Goal: Transaction & Acquisition: Book appointment/travel/reservation

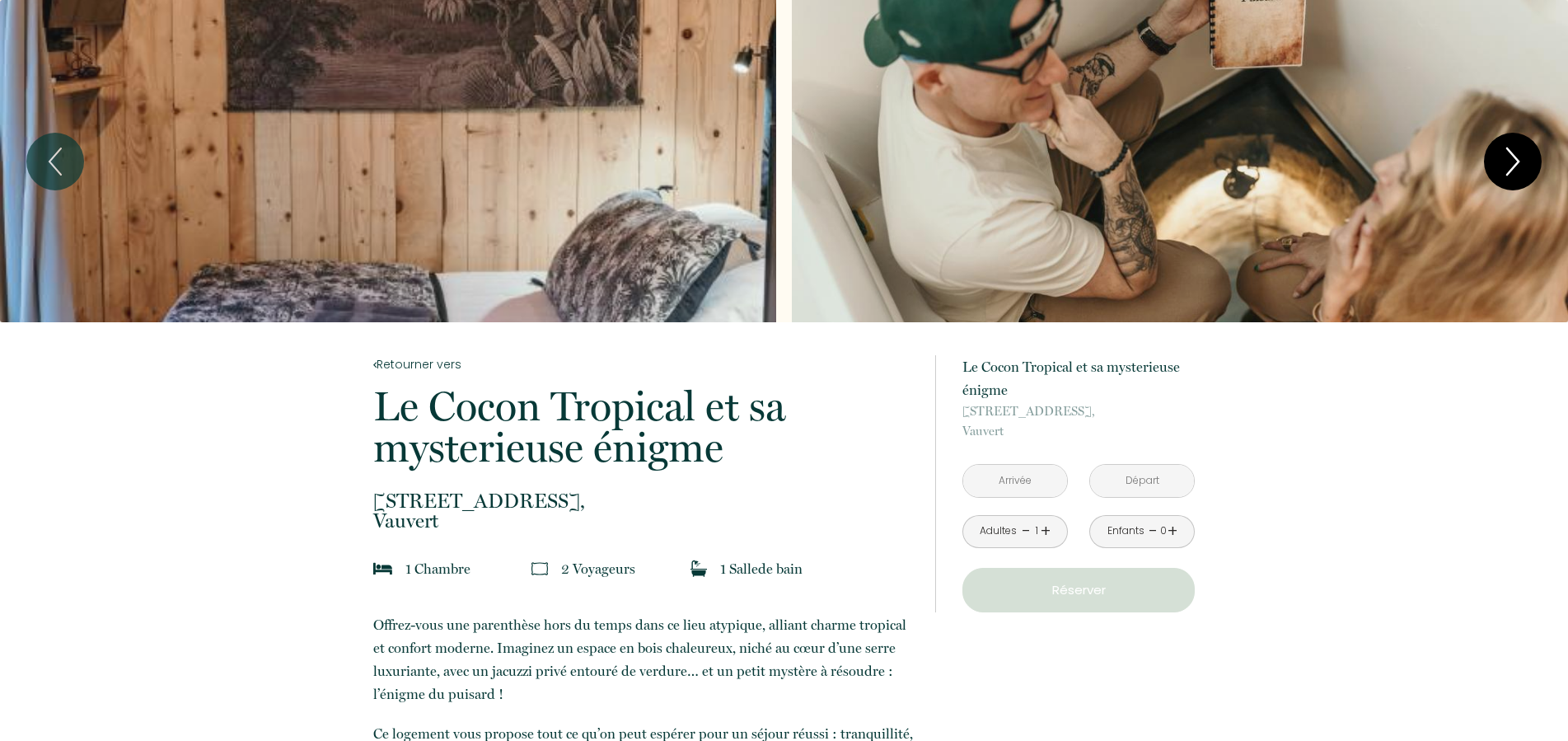
click at [1505, 151] on icon "Next" at bounding box center [1513, 161] width 35 height 50
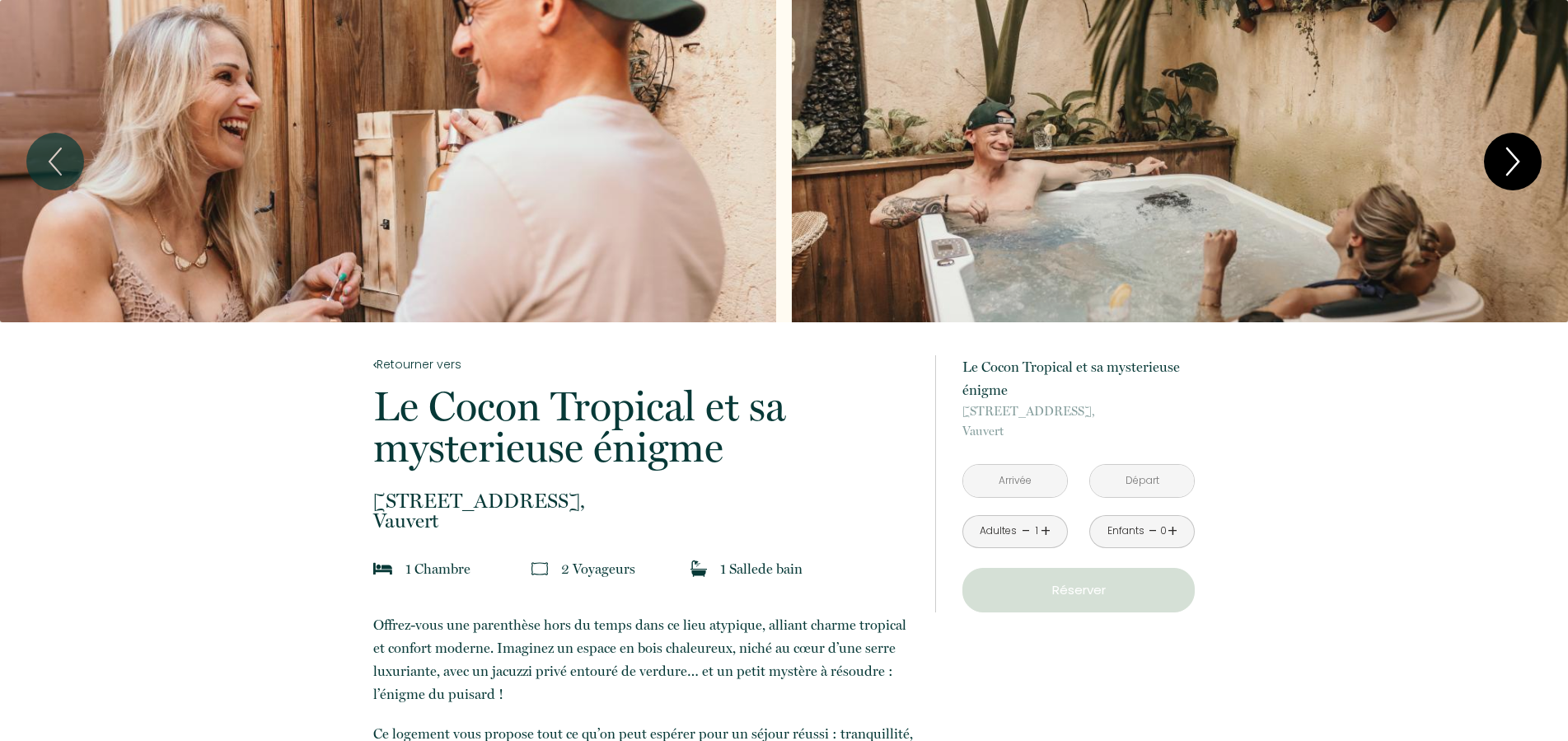
click at [1505, 151] on icon "Next" at bounding box center [1513, 161] width 35 height 50
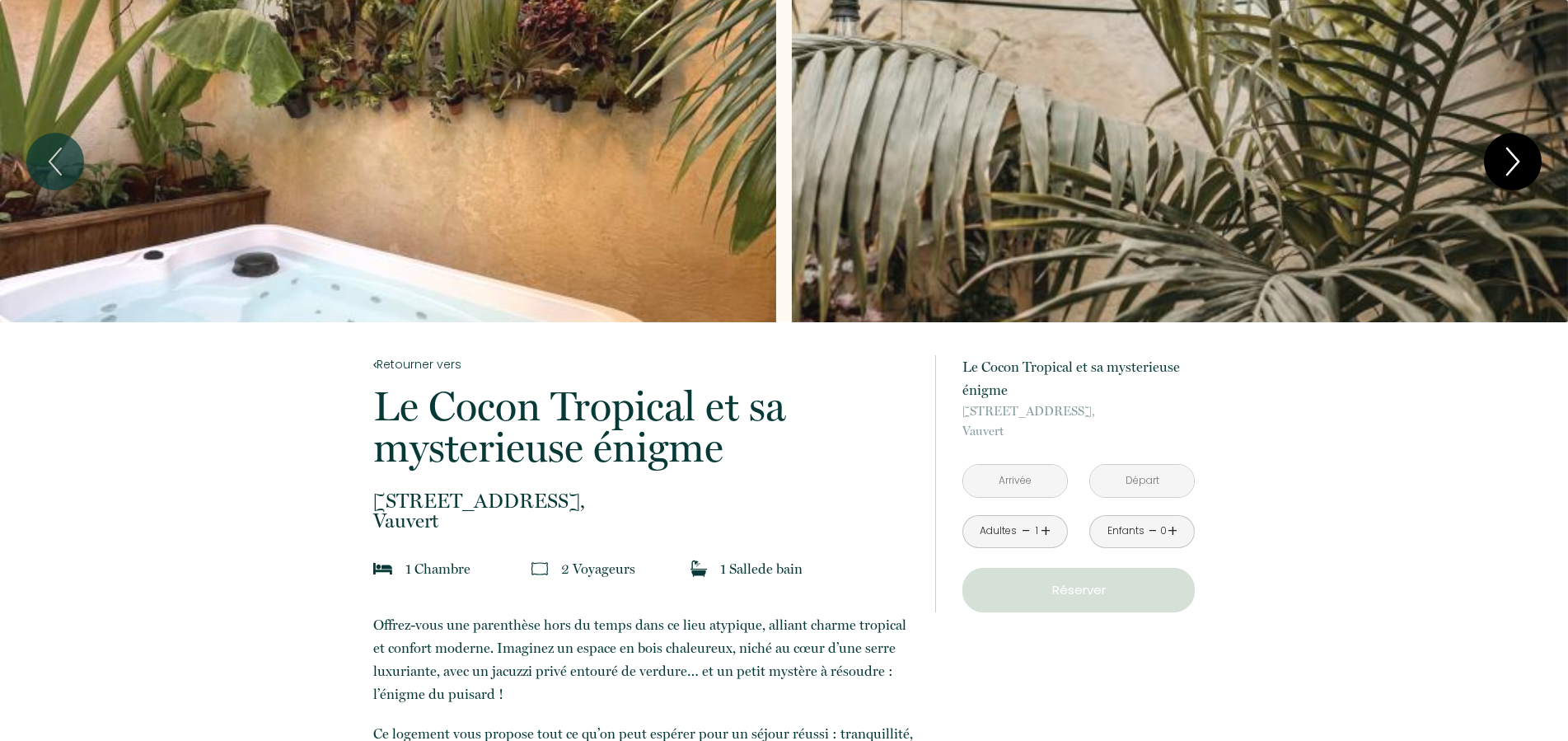
click at [1505, 151] on icon "Next" at bounding box center [1513, 161] width 35 height 50
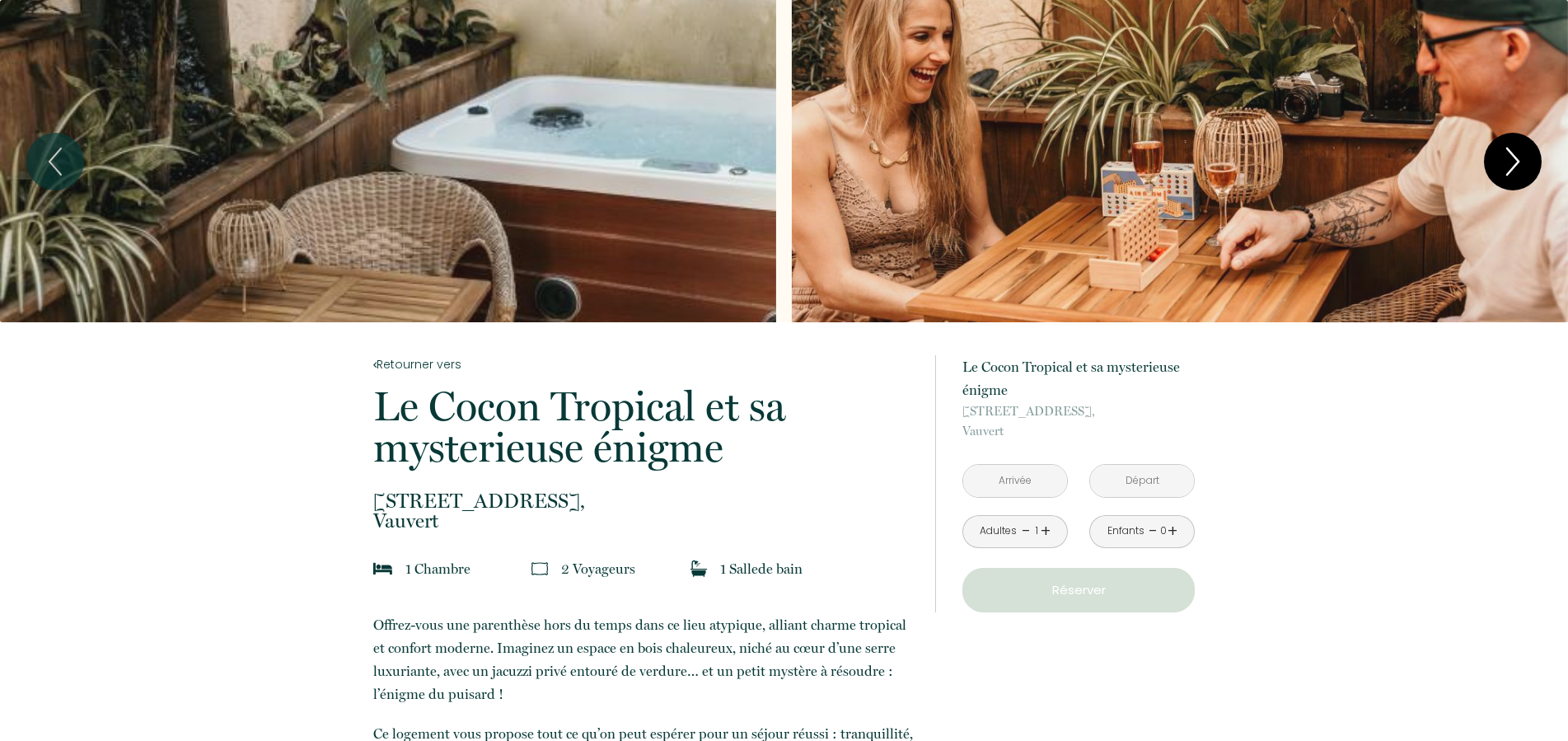
click at [1505, 151] on icon "Next" at bounding box center [1513, 161] width 35 height 50
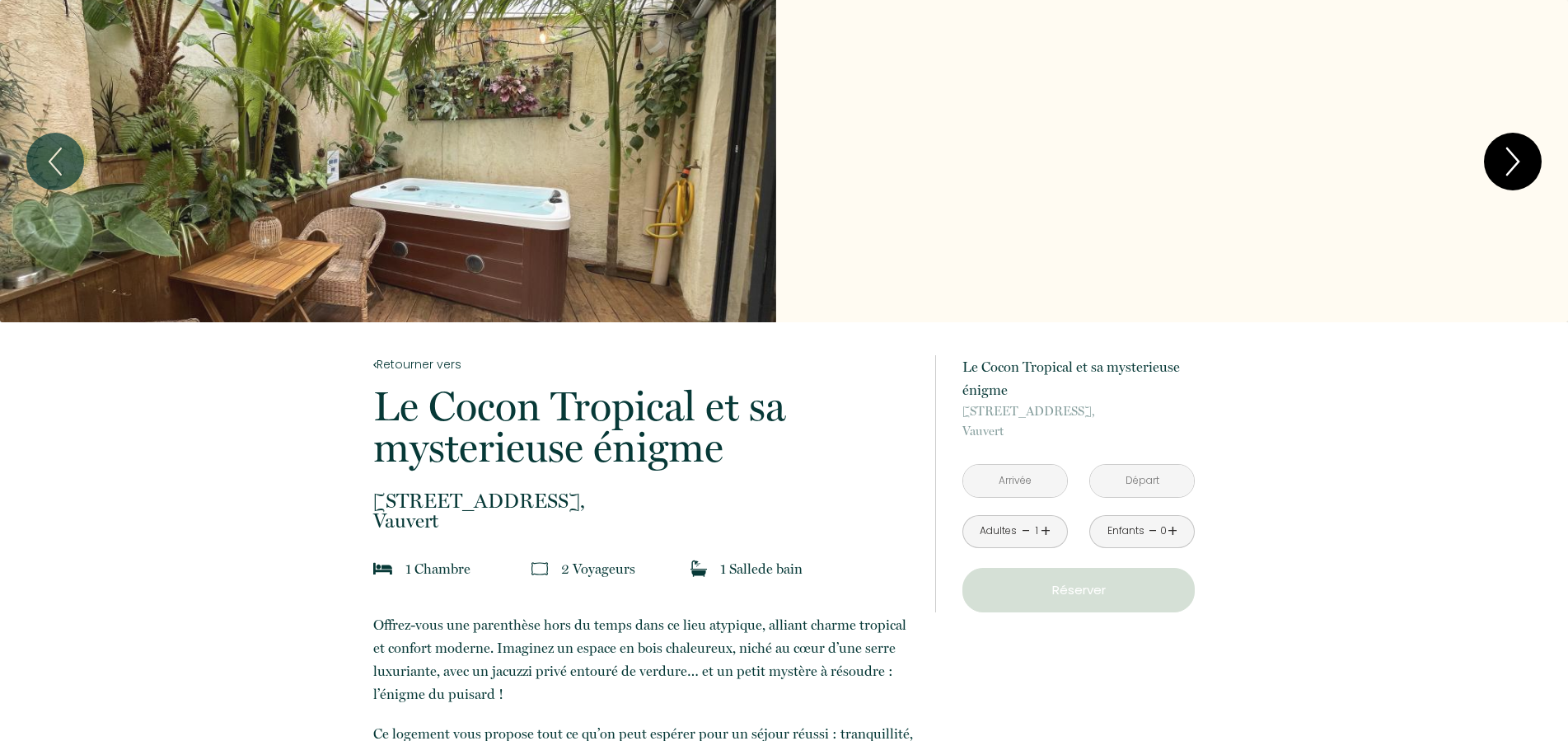
click at [1505, 151] on icon "Next" at bounding box center [1513, 161] width 35 height 50
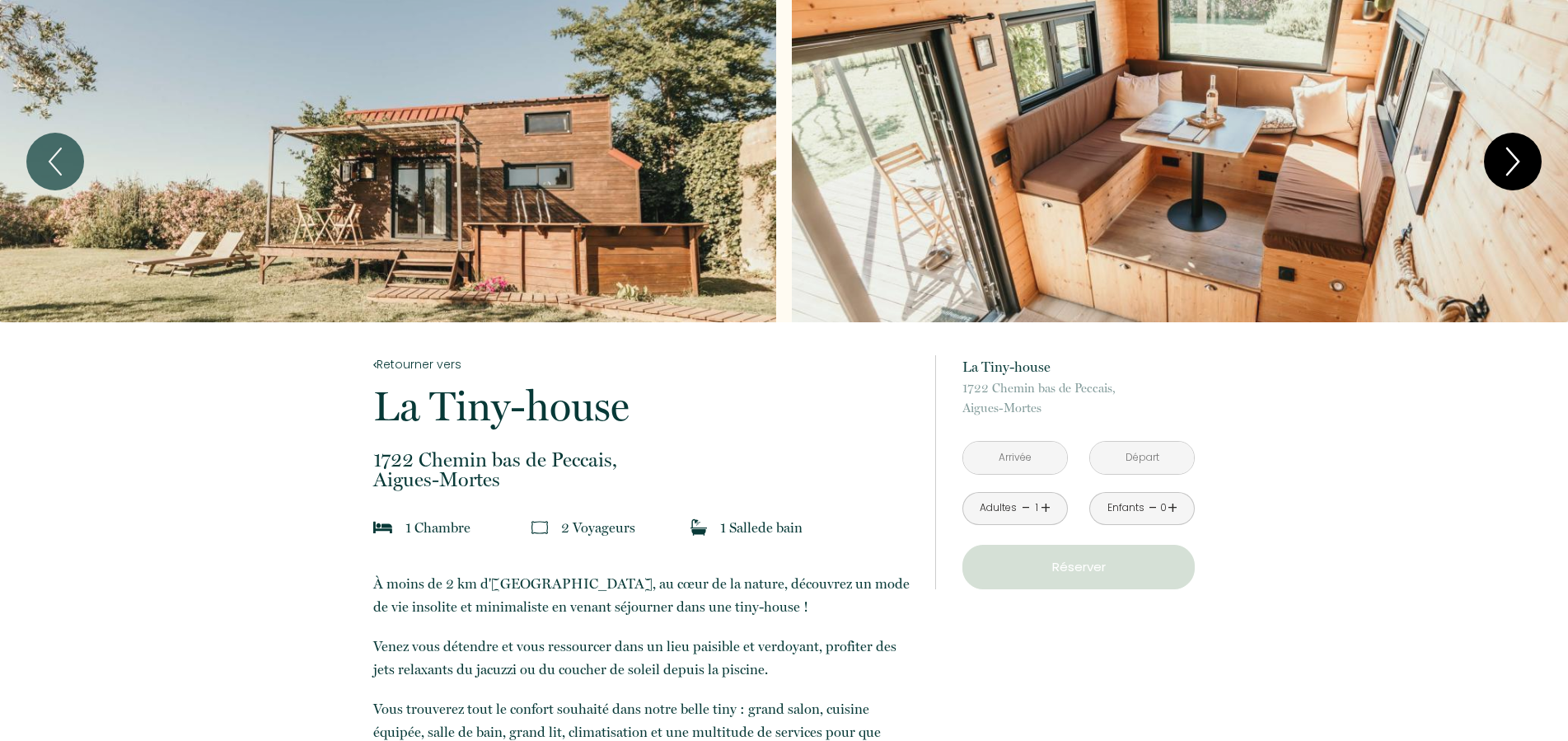
click at [1504, 161] on icon "Next" at bounding box center [1513, 161] width 35 height 50
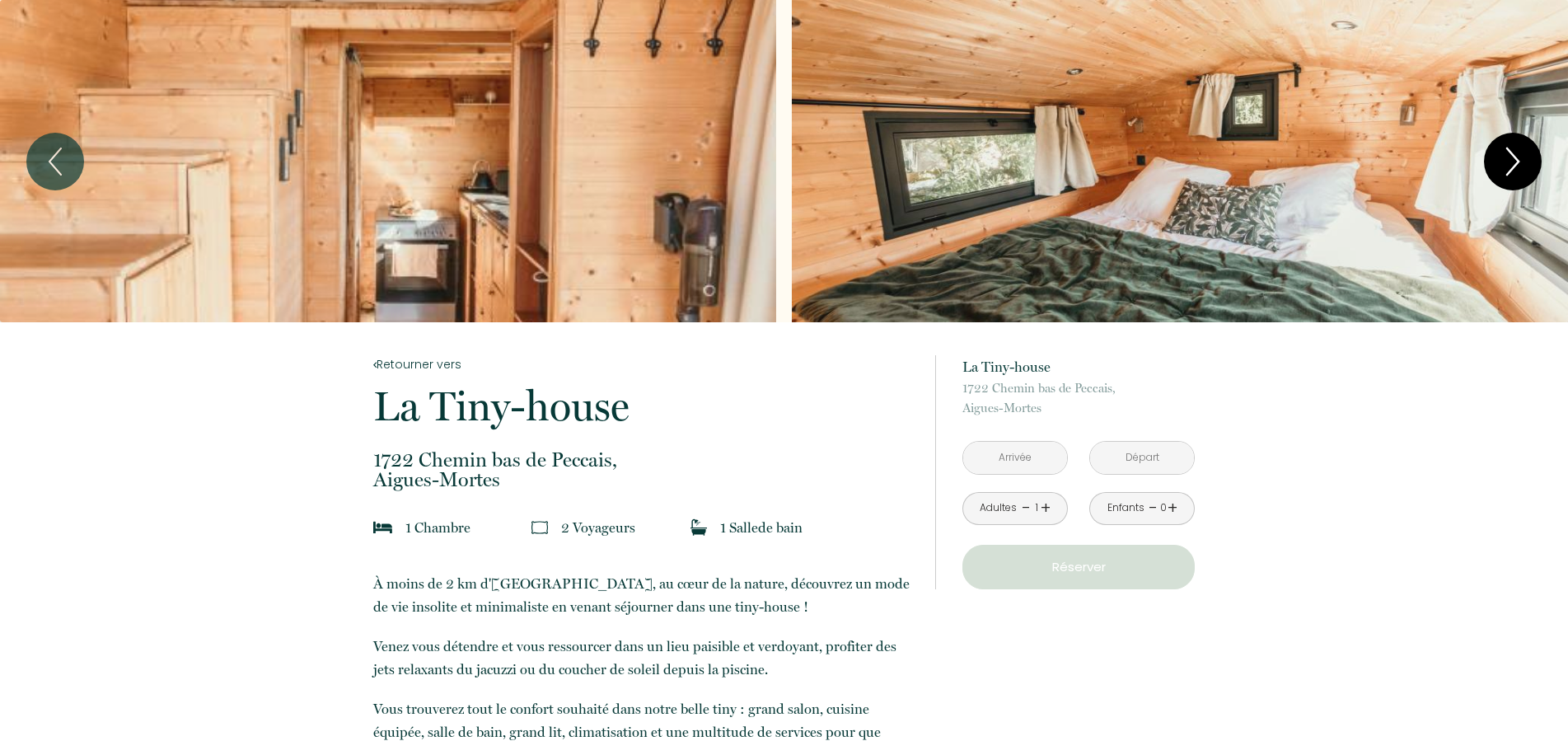
click at [1504, 161] on icon "Next" at bounding box center [1513, 161] width 35 height 50
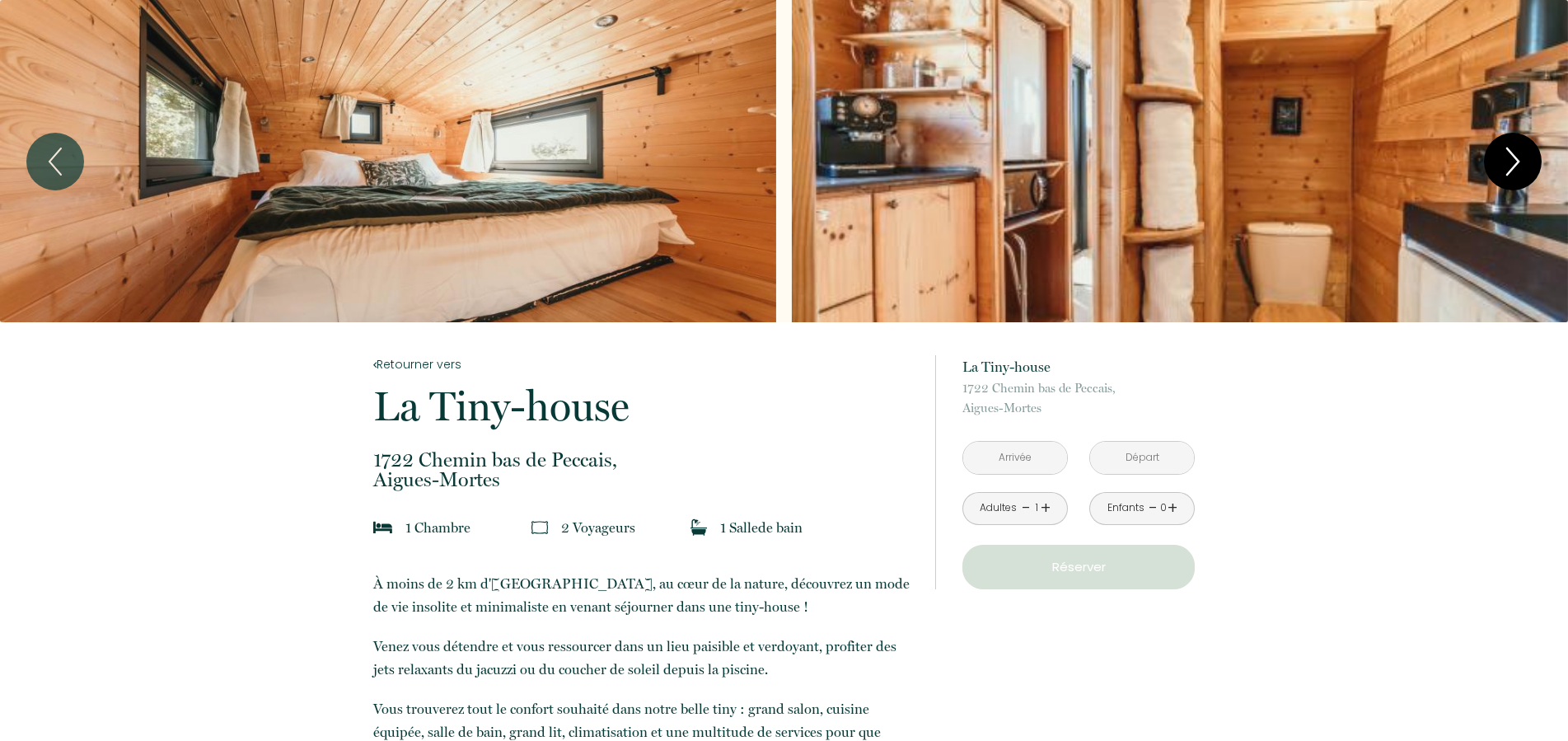
click at [1504, 161] on icon "Next" at bounding box center [1513, 161] width 35 height 50
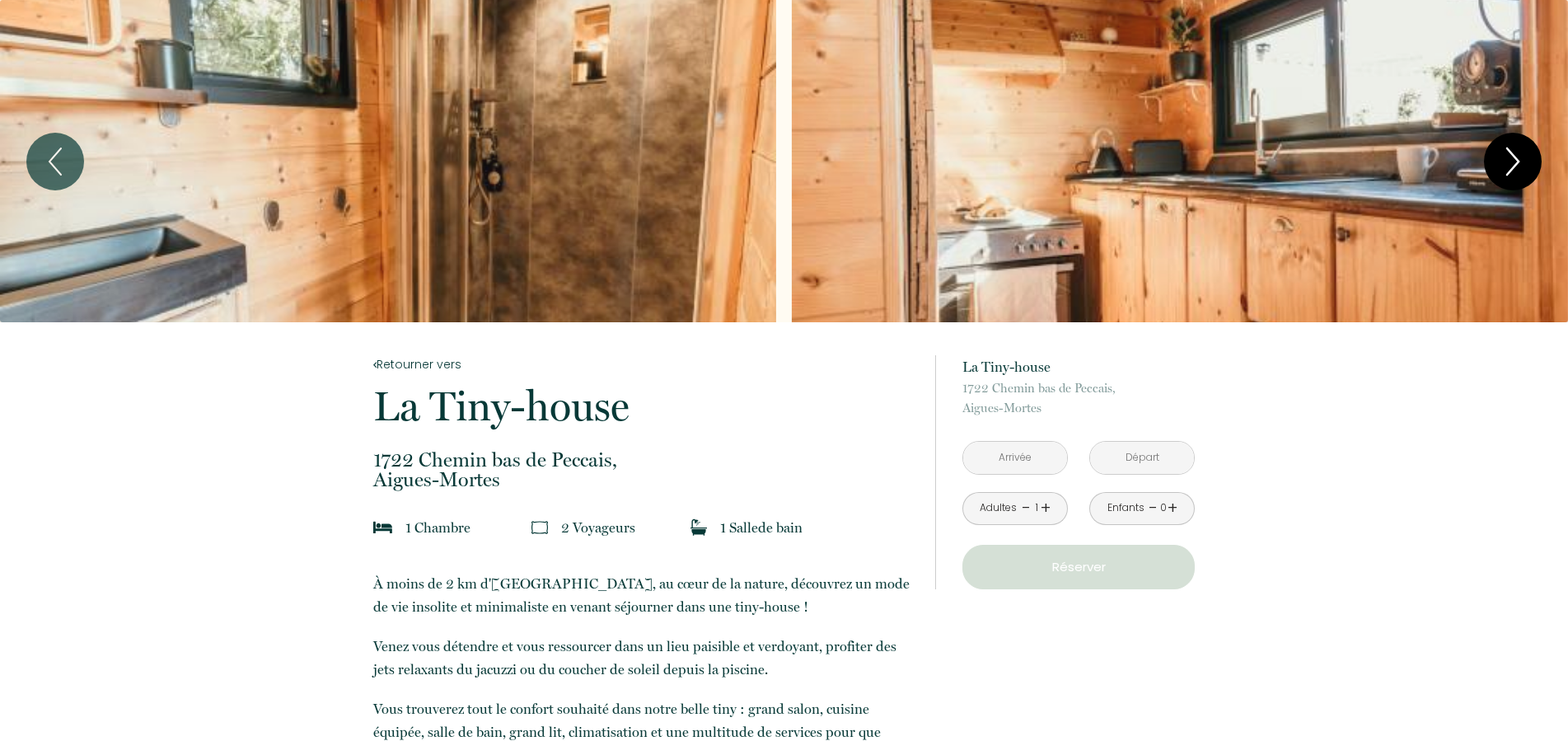
click at [1504, 161] on icon "Next" at bounding box center [1513, 161] width 35 height 50
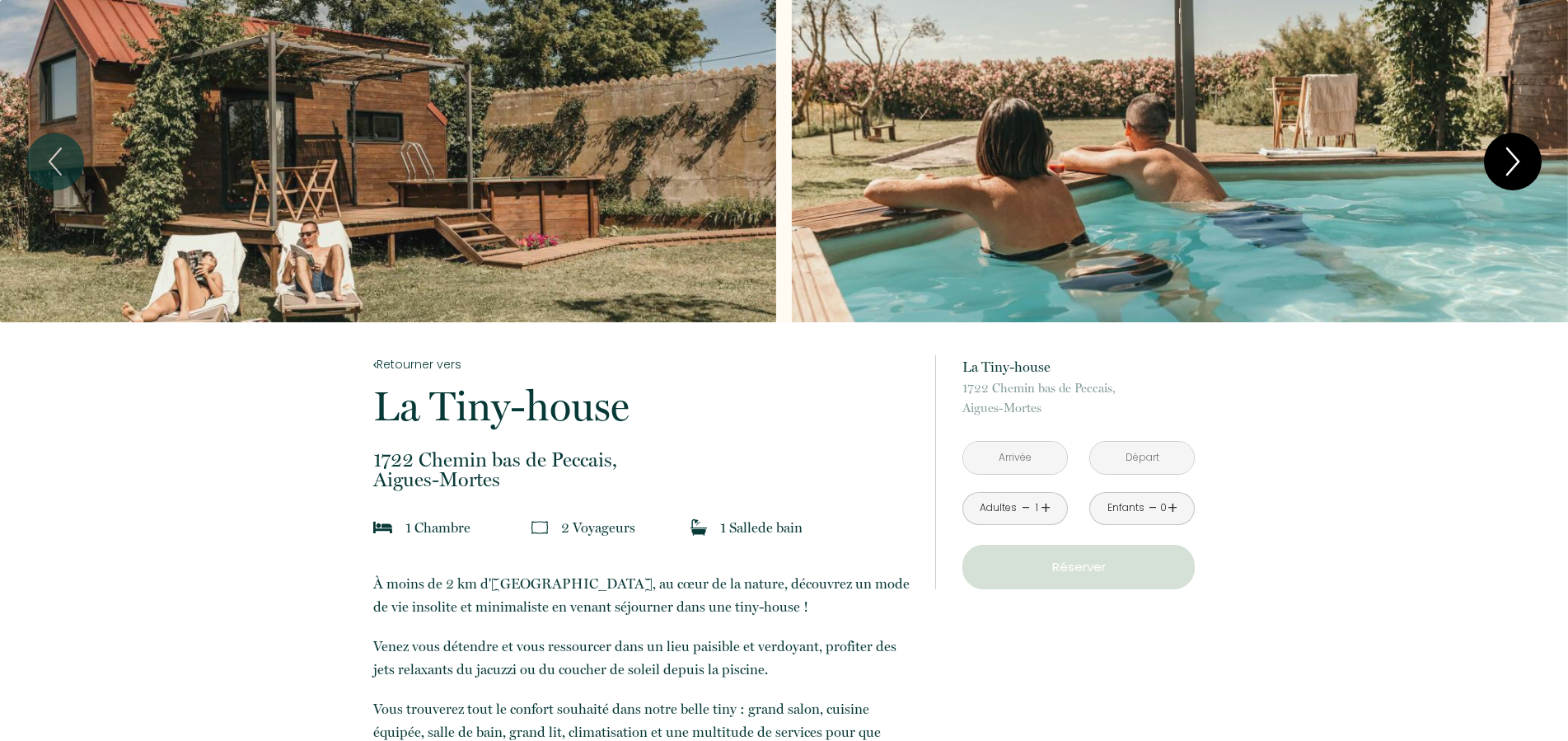
click at [1504, 161] on icon "Next" at bounding box center [1513, 161] width 35 height 50
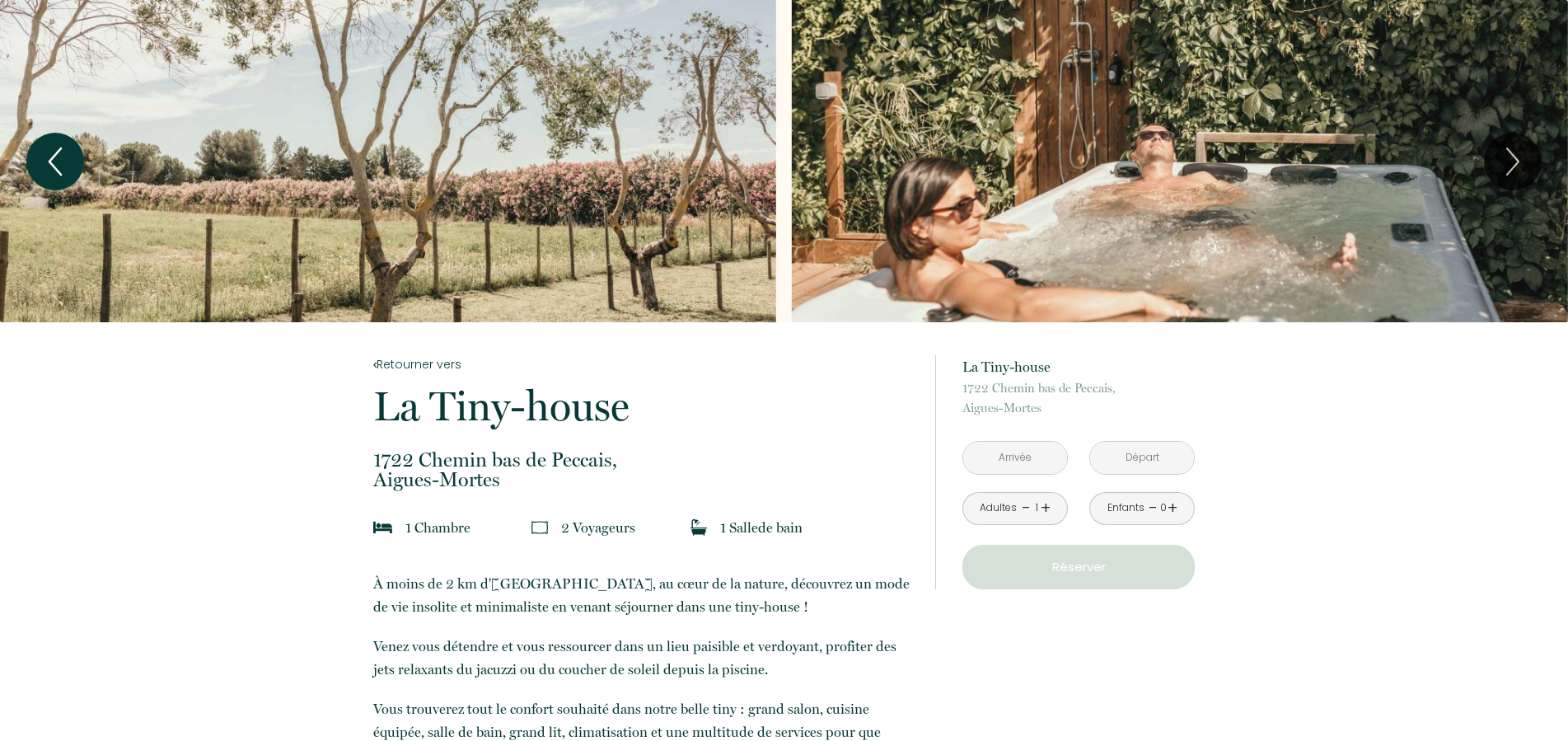
click at [43, 152] on icon "Previous" at bounding box center [56, 161] width 35 height 50
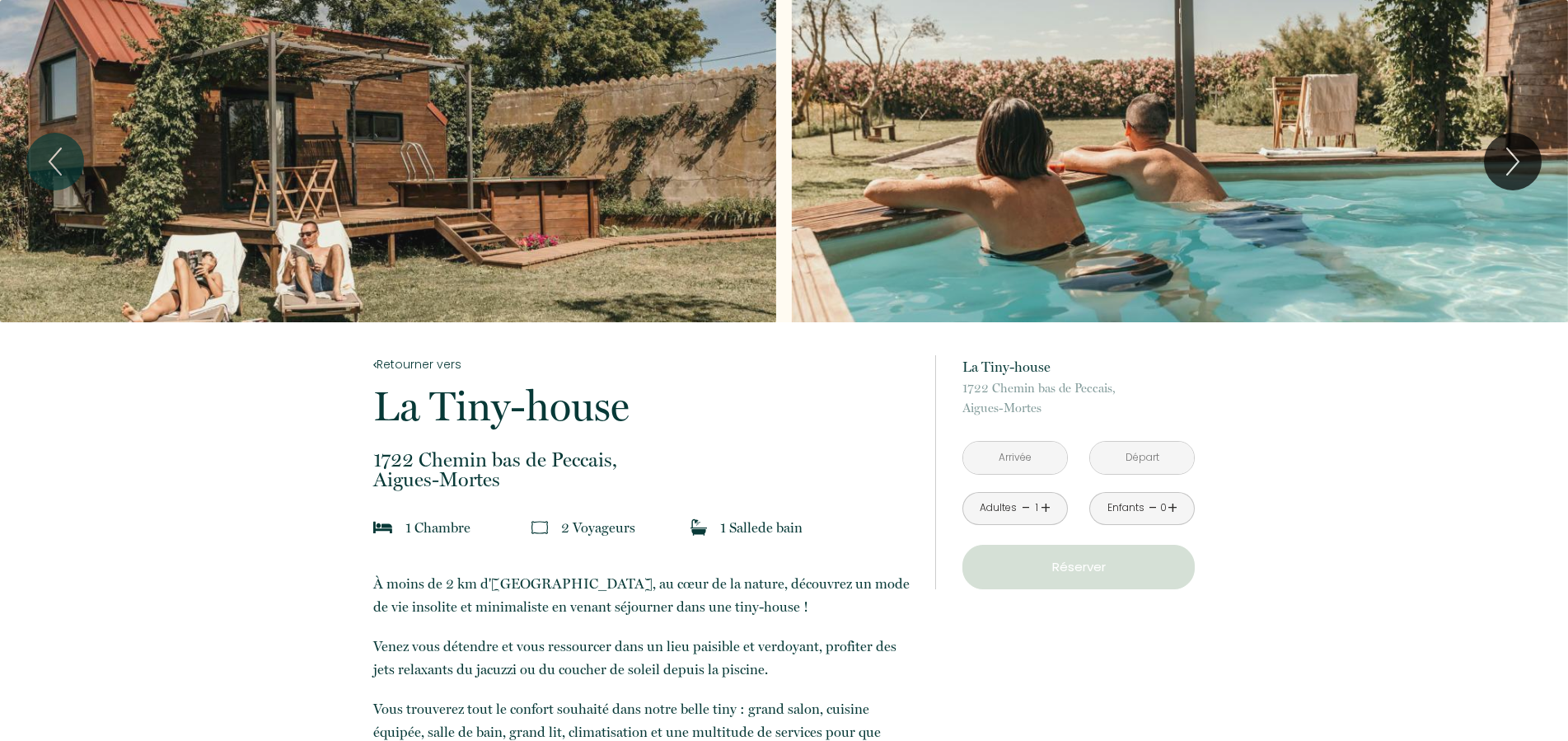
click at [1028, 461] on input "text" at bounding box center [1015, 457] width 103 height 32
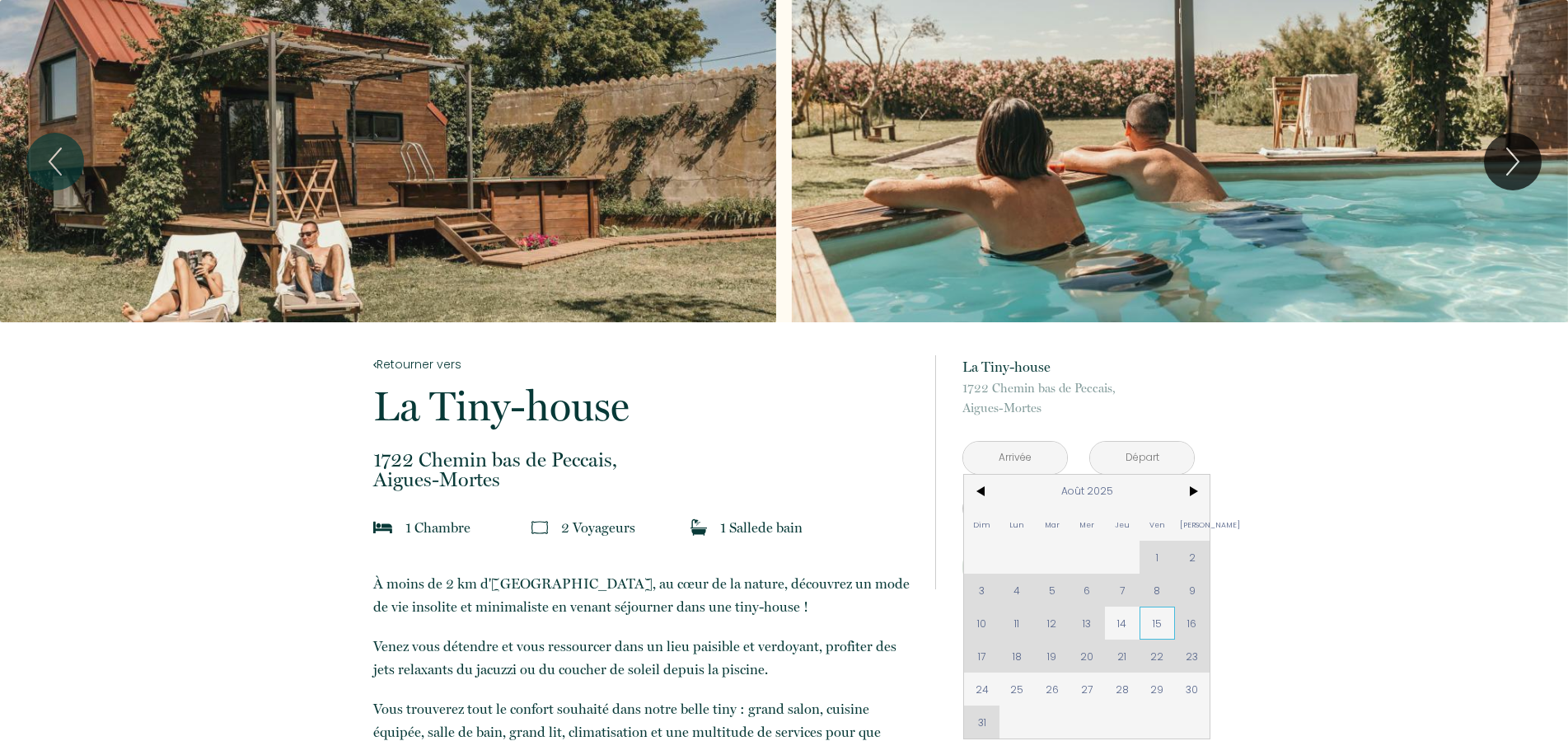
click at [1170, 633] on span "15" at bounding box center [1157, 623] width 36 height 33
type input "Ven 15 Août 2025"
type input "[PERSON_NAME][DATE]"
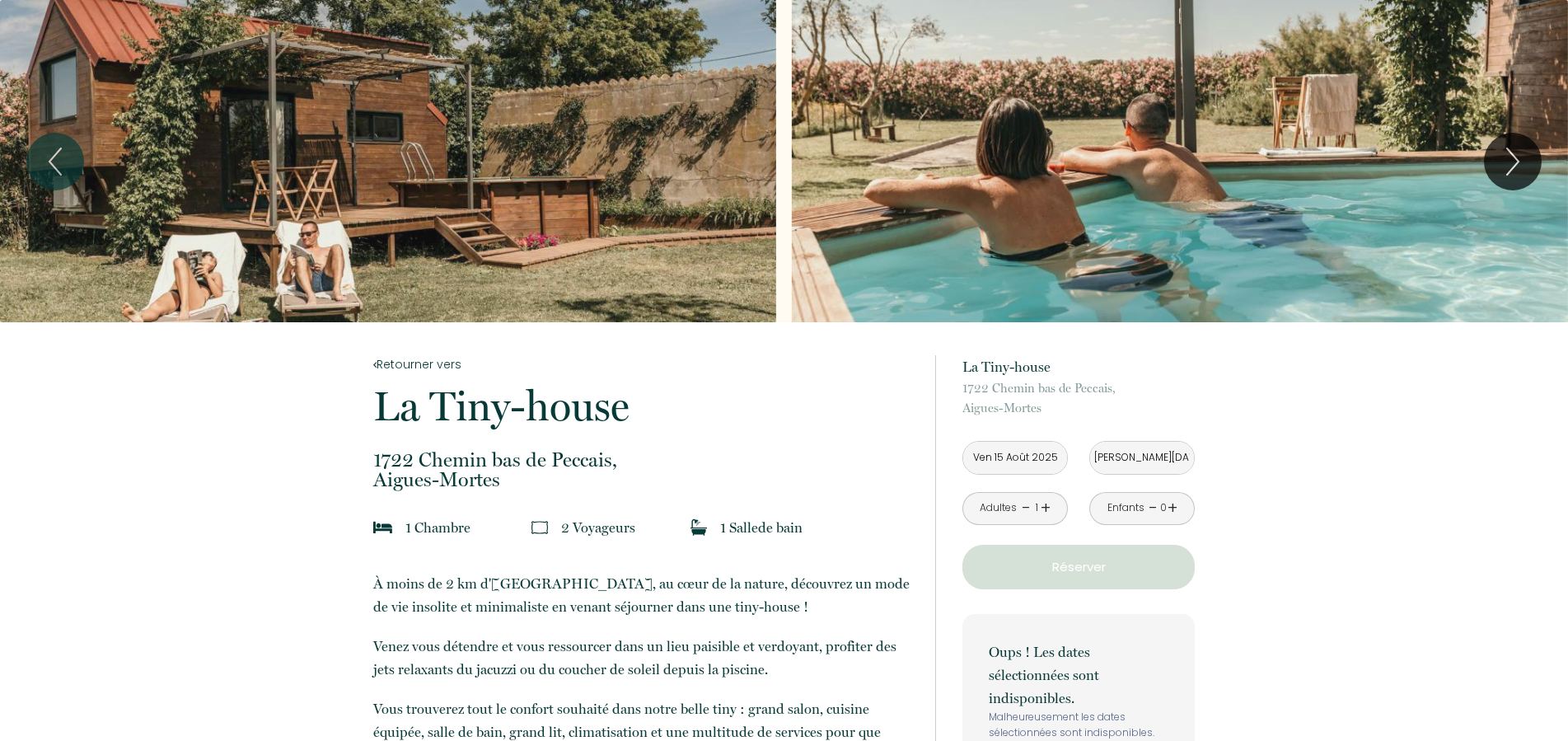
click at [1157, 454] on input "[PERSON_NAME][DATE]" at bounding box center [1142, 457] width 103 height 32
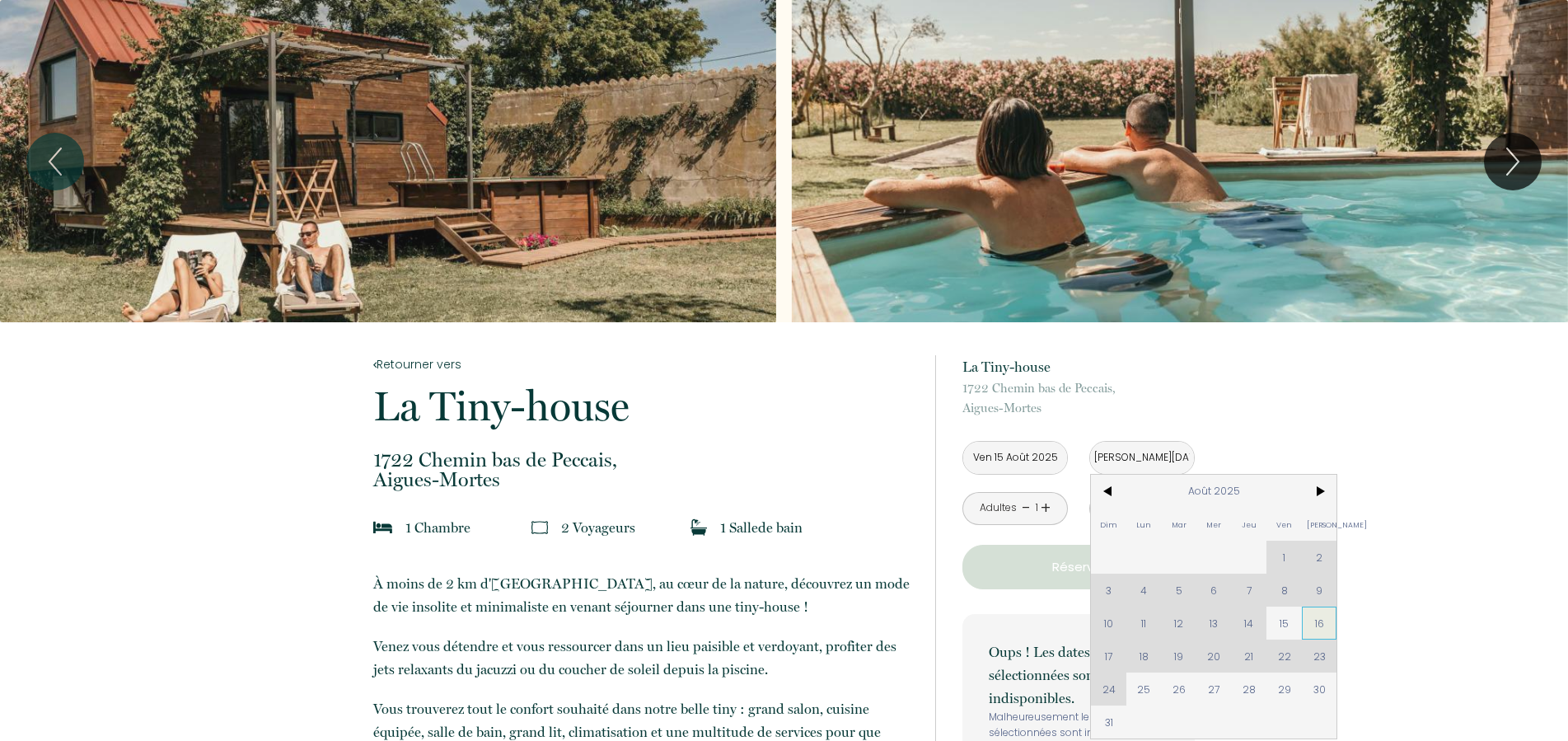
click at [1324, 624] on span "16" at bounding box center [1319, 623] width 36 height 33
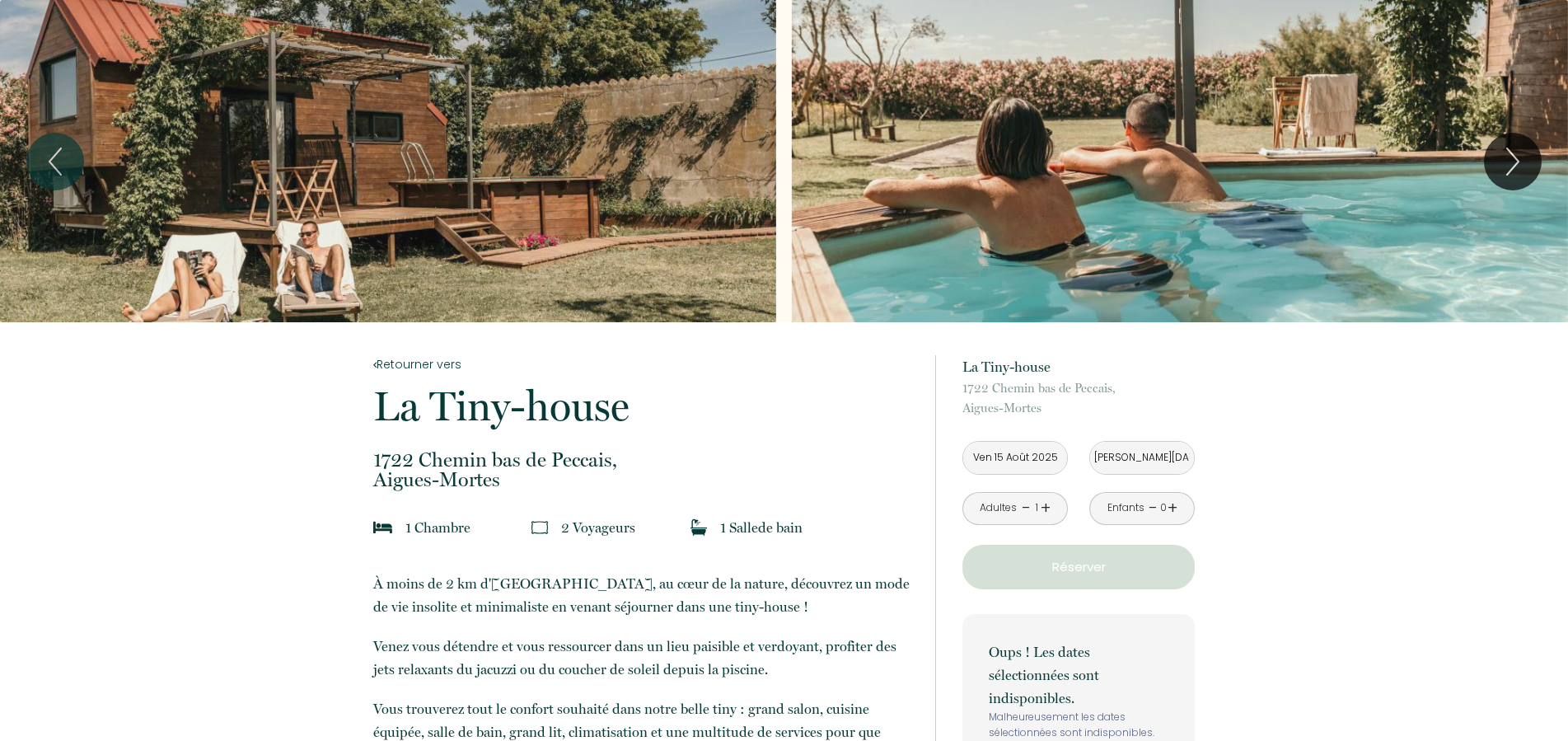
click at [1044, 511] on link "+" at bounding box center [1045, 507] width 10 height 25
click at [1124, 454] on input "[PERSON_NAME][DATE]" at bounding box center [1142, 457] width 103 height 32
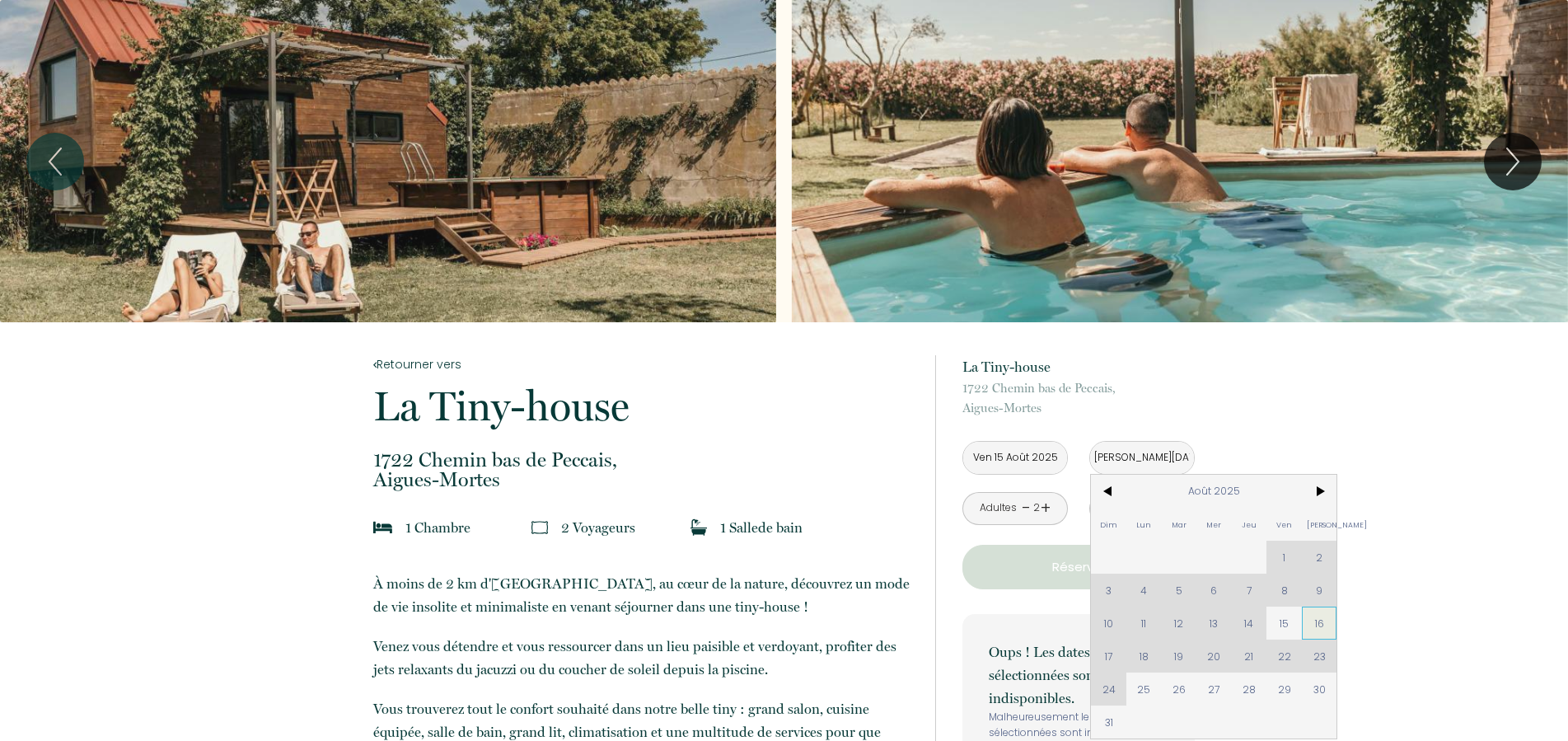
click at [1322, 622] on span "16" at bounding box center [1319, 623] width 36 height 33
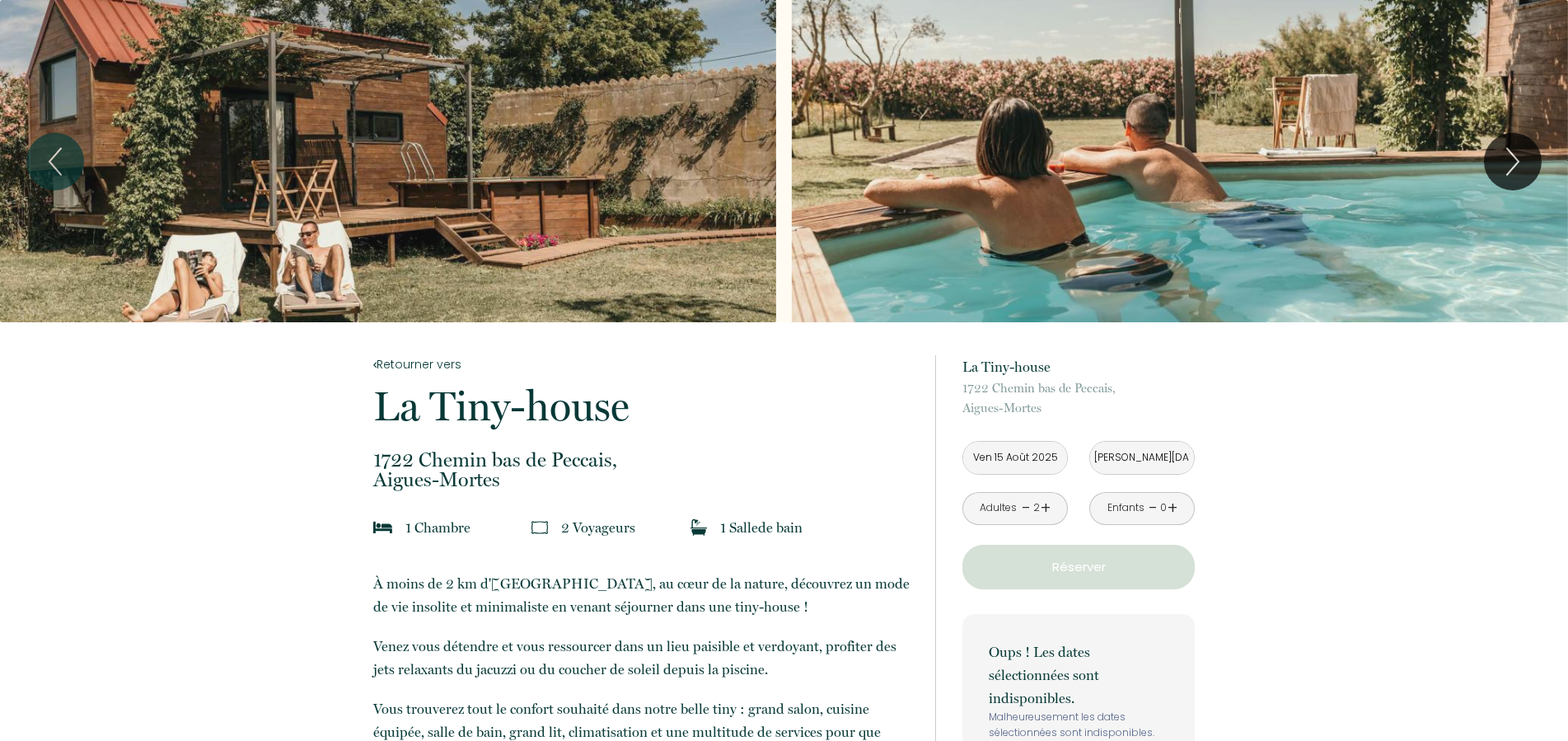
click at [1087, 567] on p "Réserver" at bounding box center [1078, 567] width 221 height 20
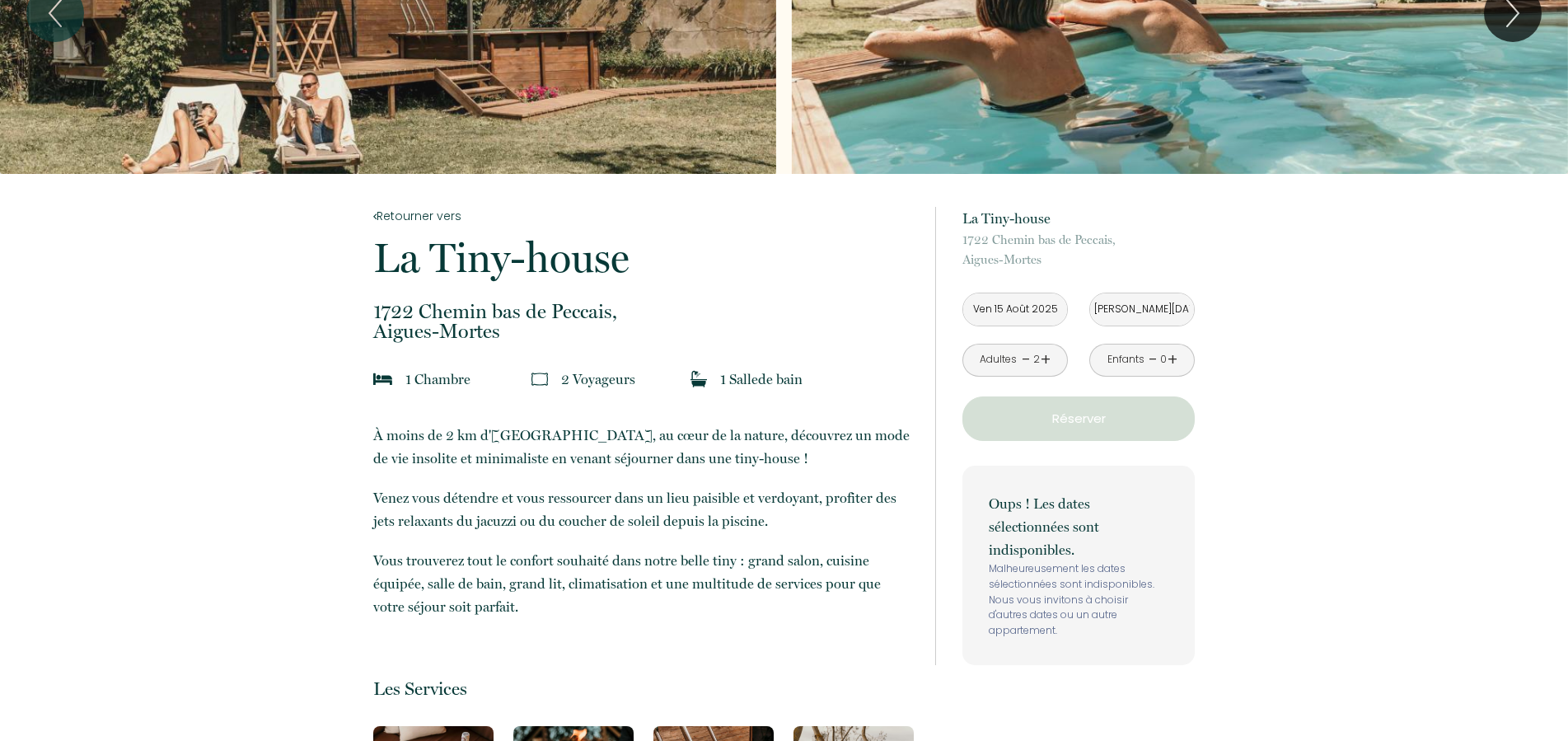
scroll to position [168, 0]
